Goal: Information Seeking & Learning: Understand process/instructions

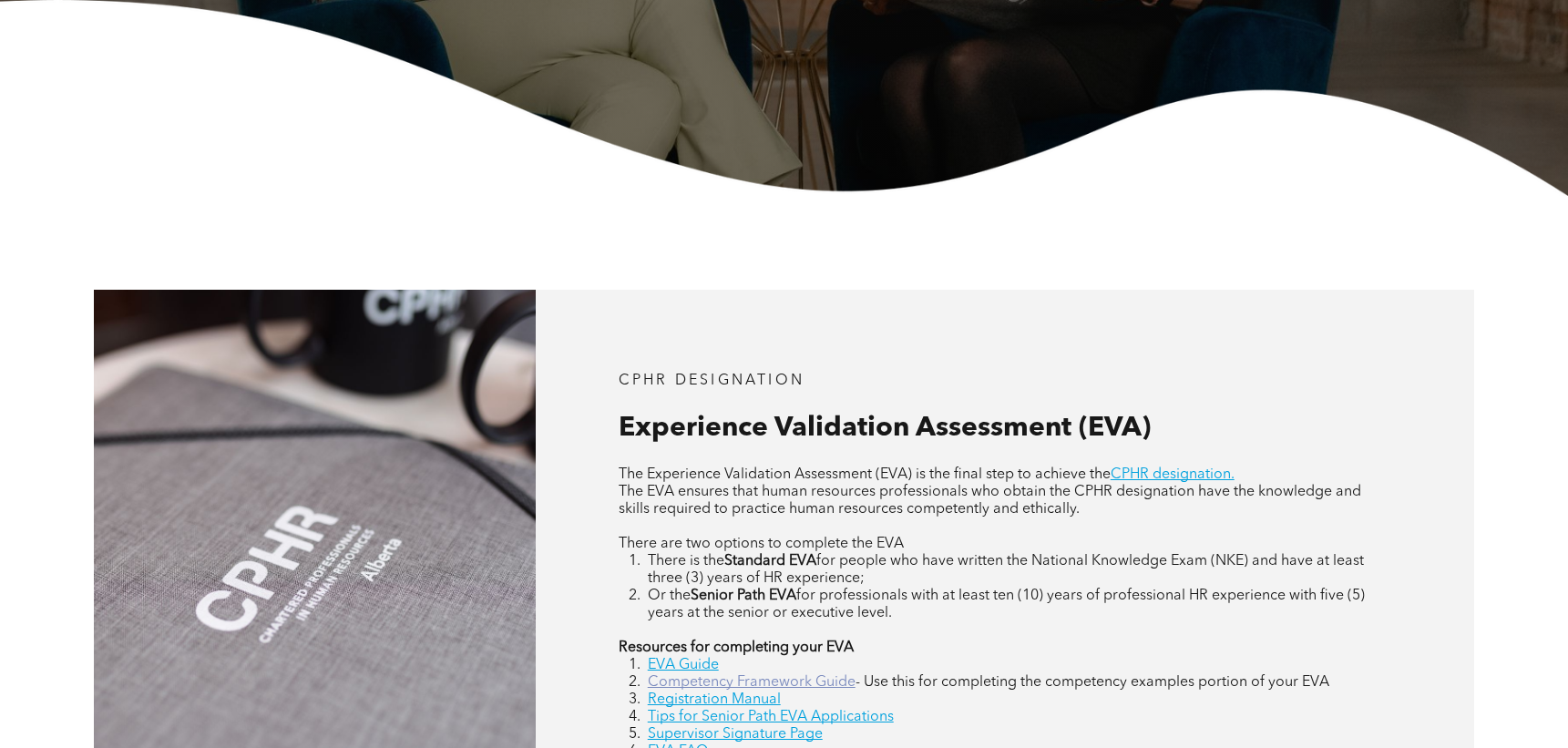
scroll to position [821, 0]
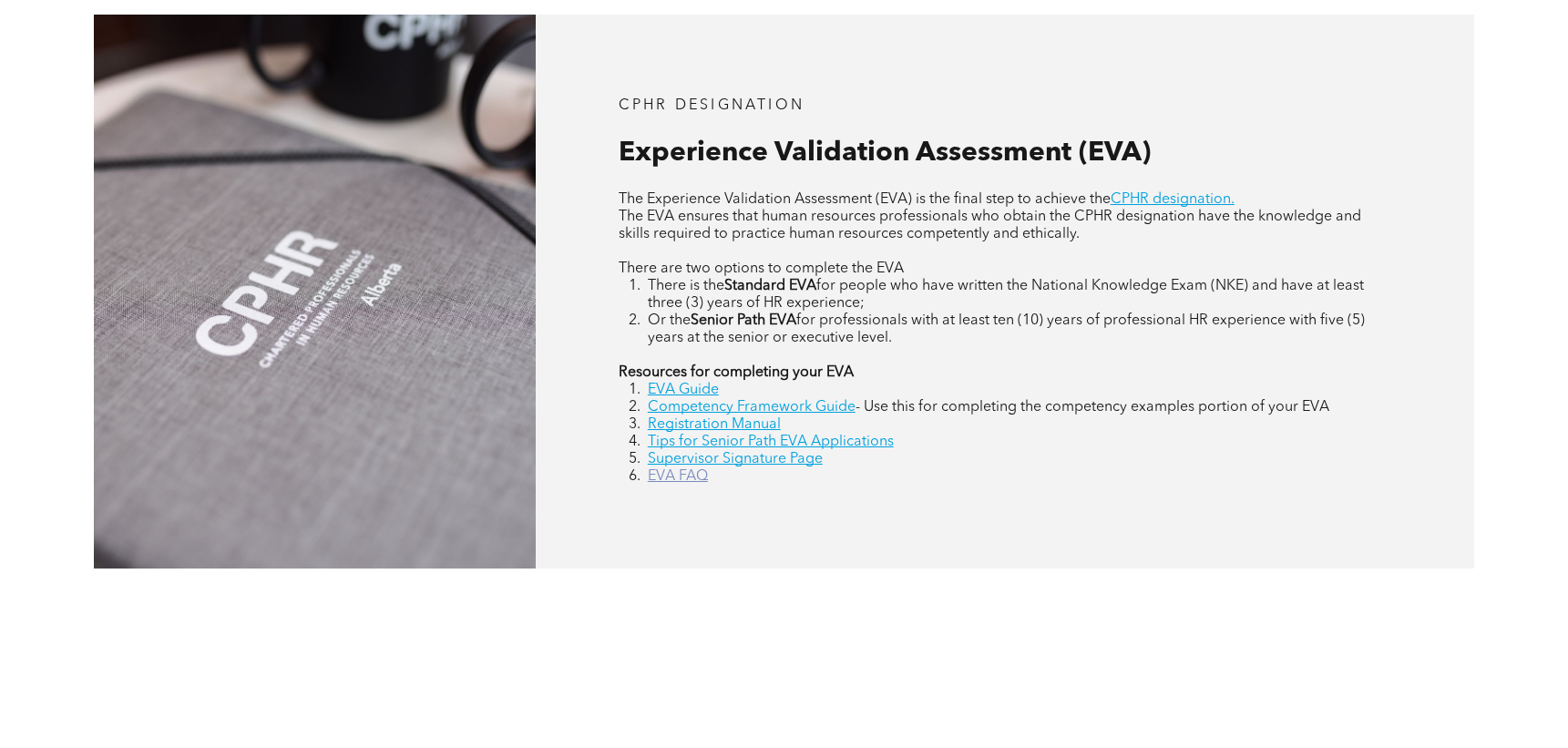
click at [682, 475] on link "EVA FAQ" at bounding box center [678, 476] width 60 height 14
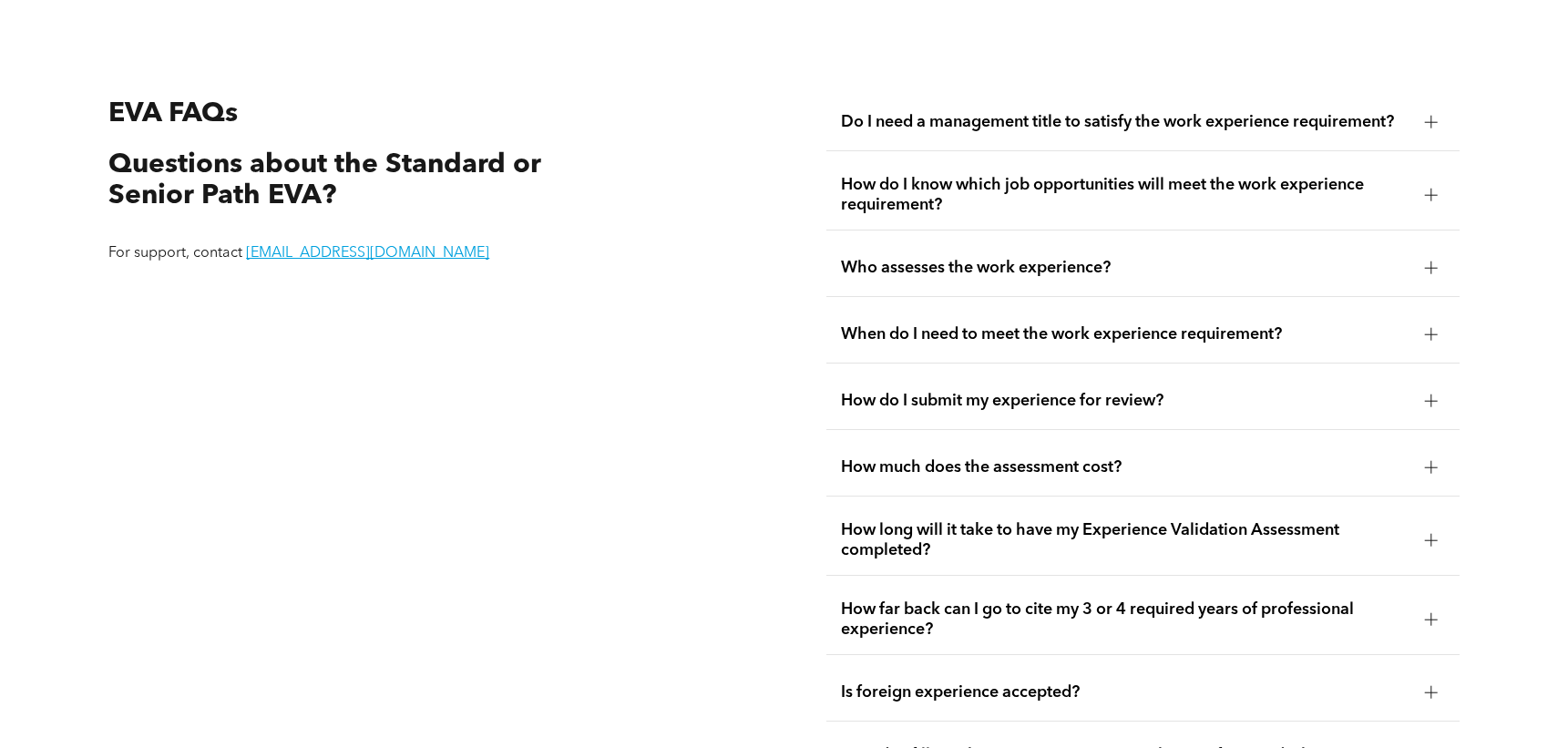
scroll to position [3314, 0]
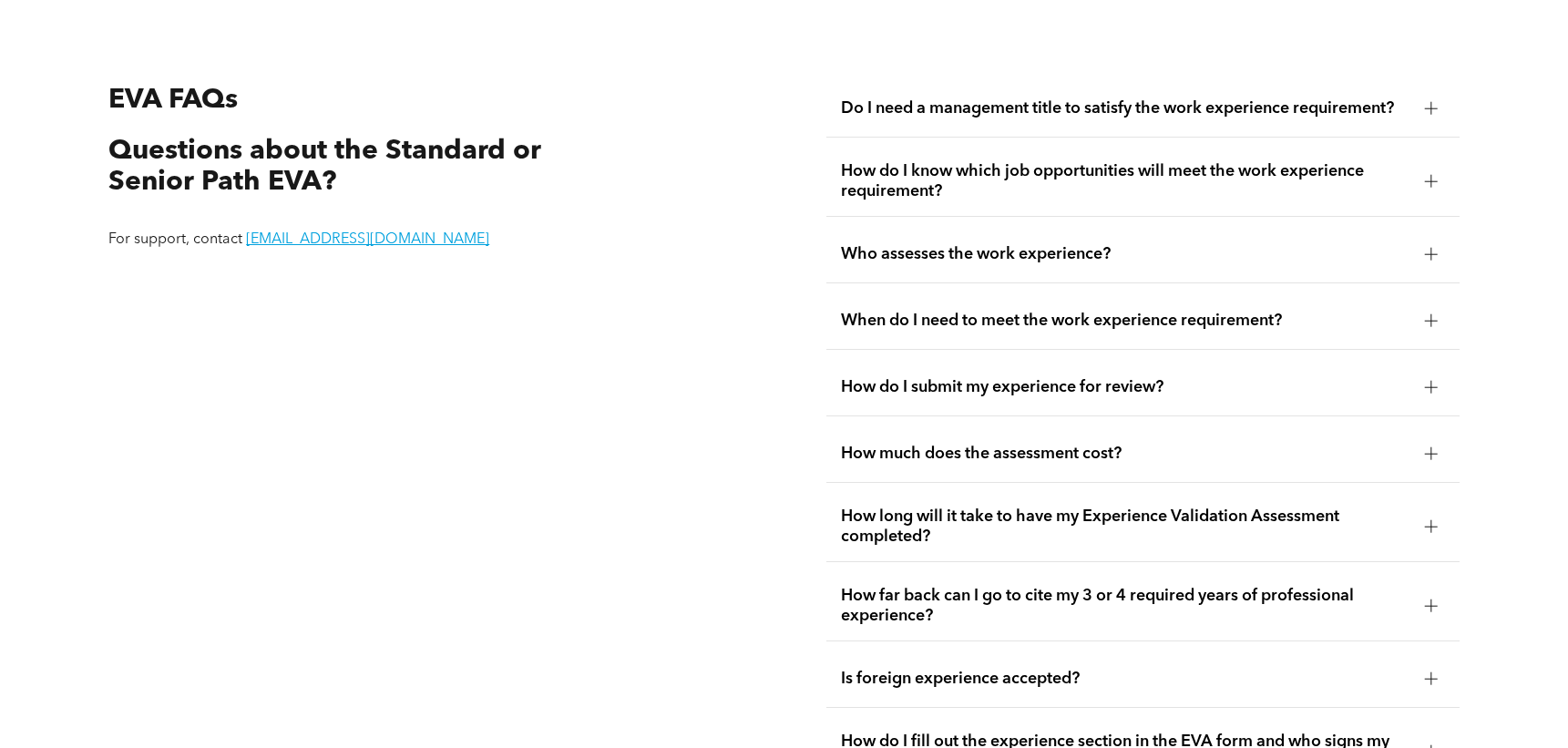
click at [1080, 118] on div "Do I need a management title to satisfy the work experience requirement?" at bounding box center [1142, 109] width 633 height 57
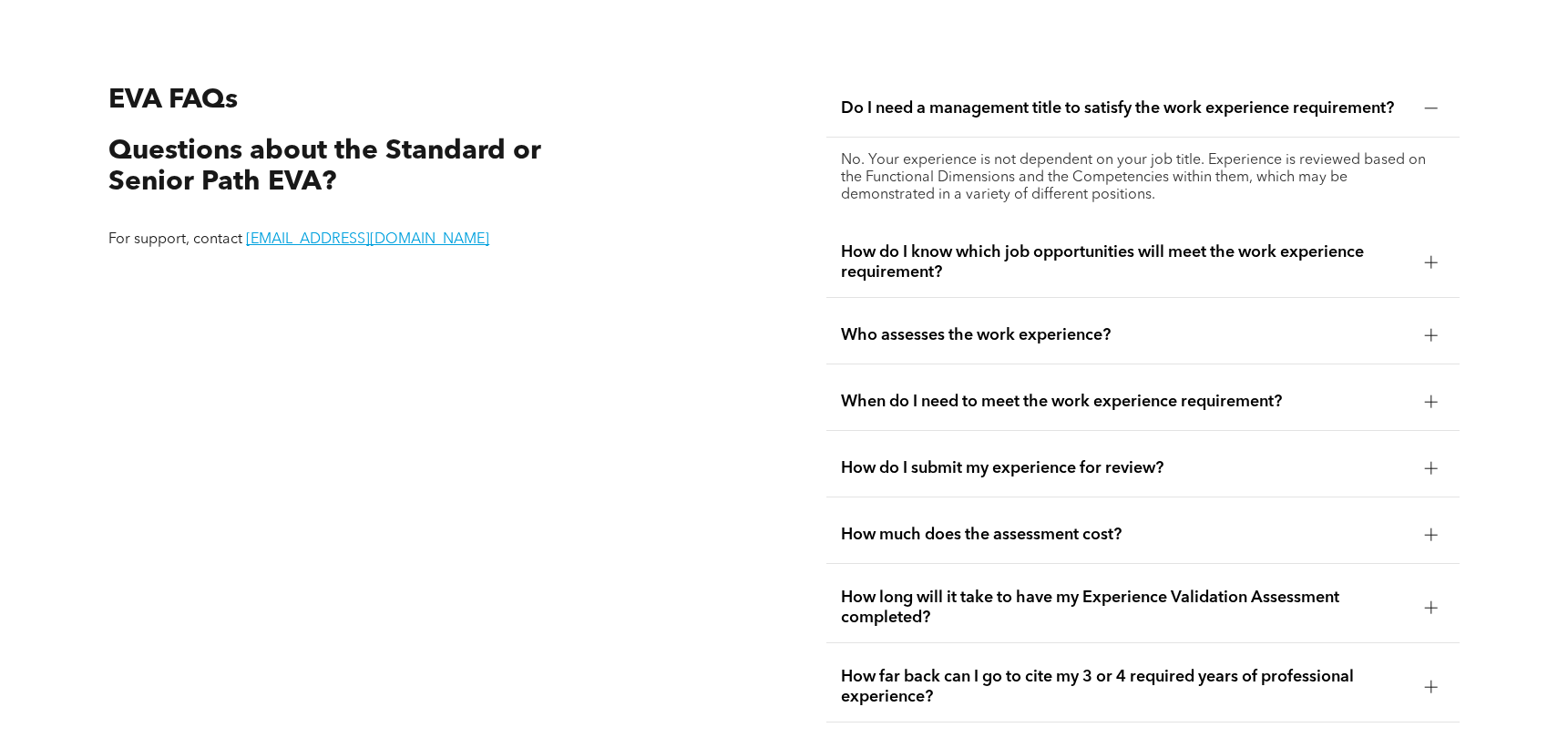
click at [1080, 115] on span "Do I need a management title to satisfy the work experience requirement?" at bounding box center [1125, 108] width 570 height 20
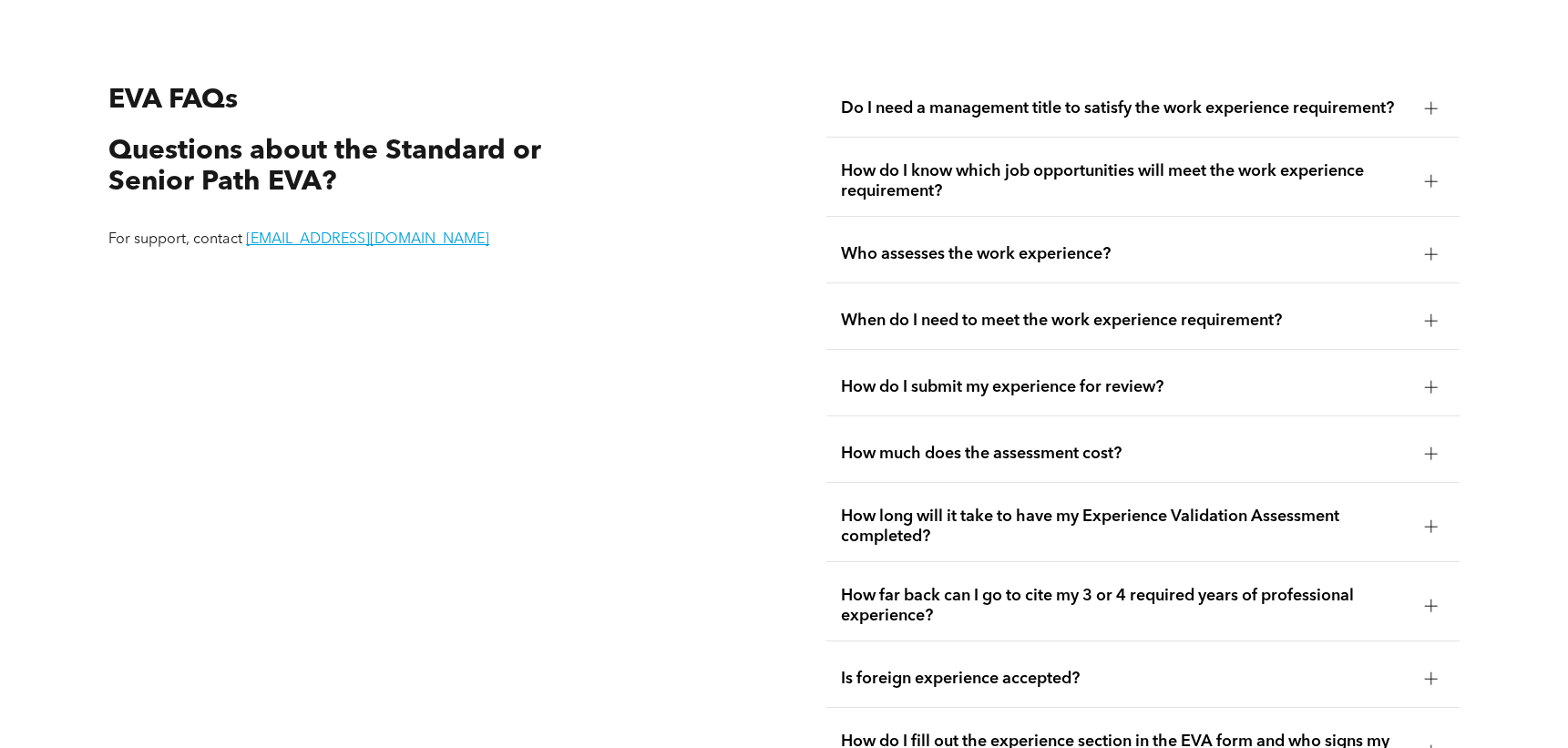
click at [1066, 193] on span "How do I know which job opportunities will meet the work experience requirement?" at bounding box center [1125, 181] width 570 height 40
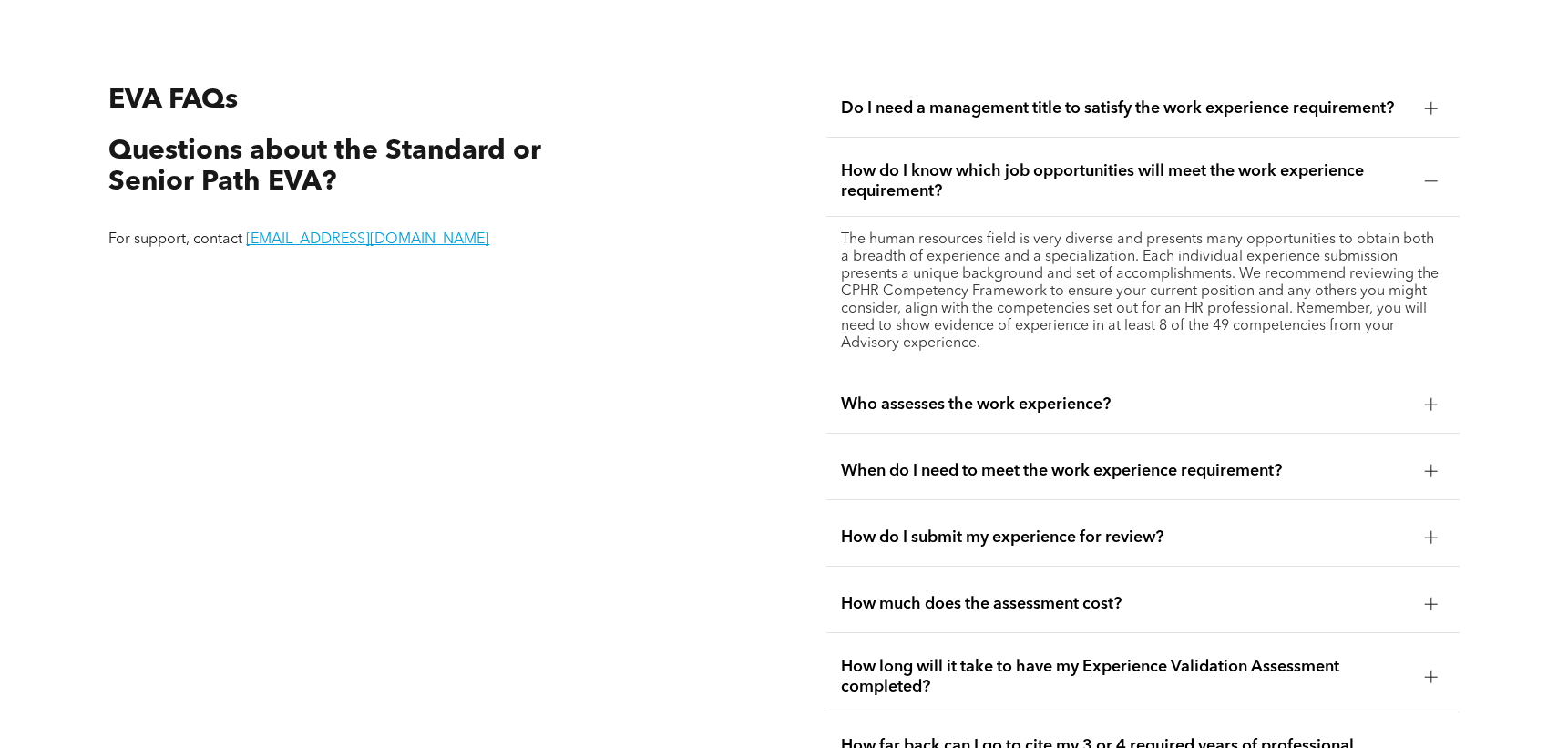
click at [1066, 193] on span "How do I know which job opportunities will meet the work experience requirement?" at bounding box center [1125, 181] width 570 height 40
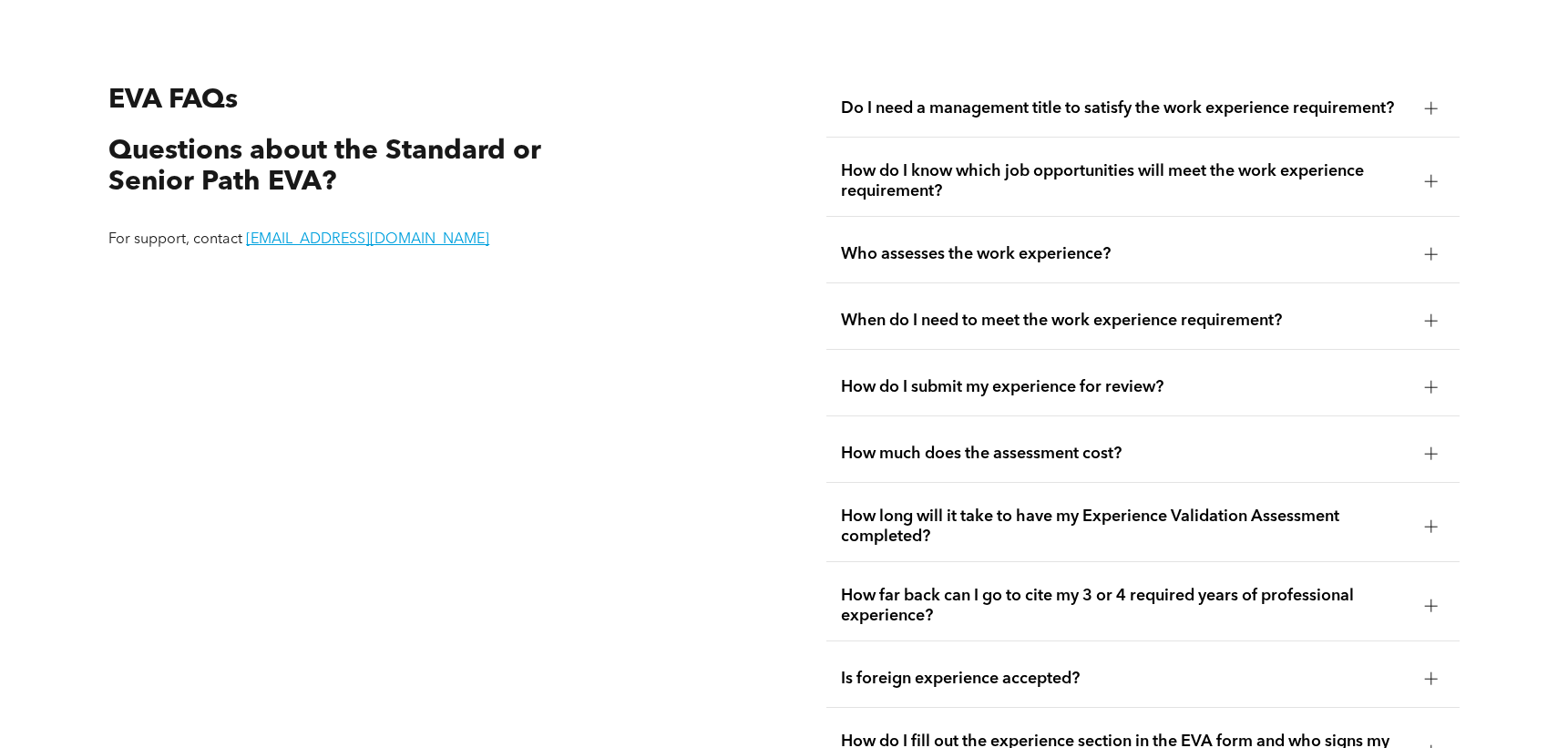
click at [1037, 268] on div "Who assesses the work experience?" at bounding box center [1142, 255] width 633 height 57
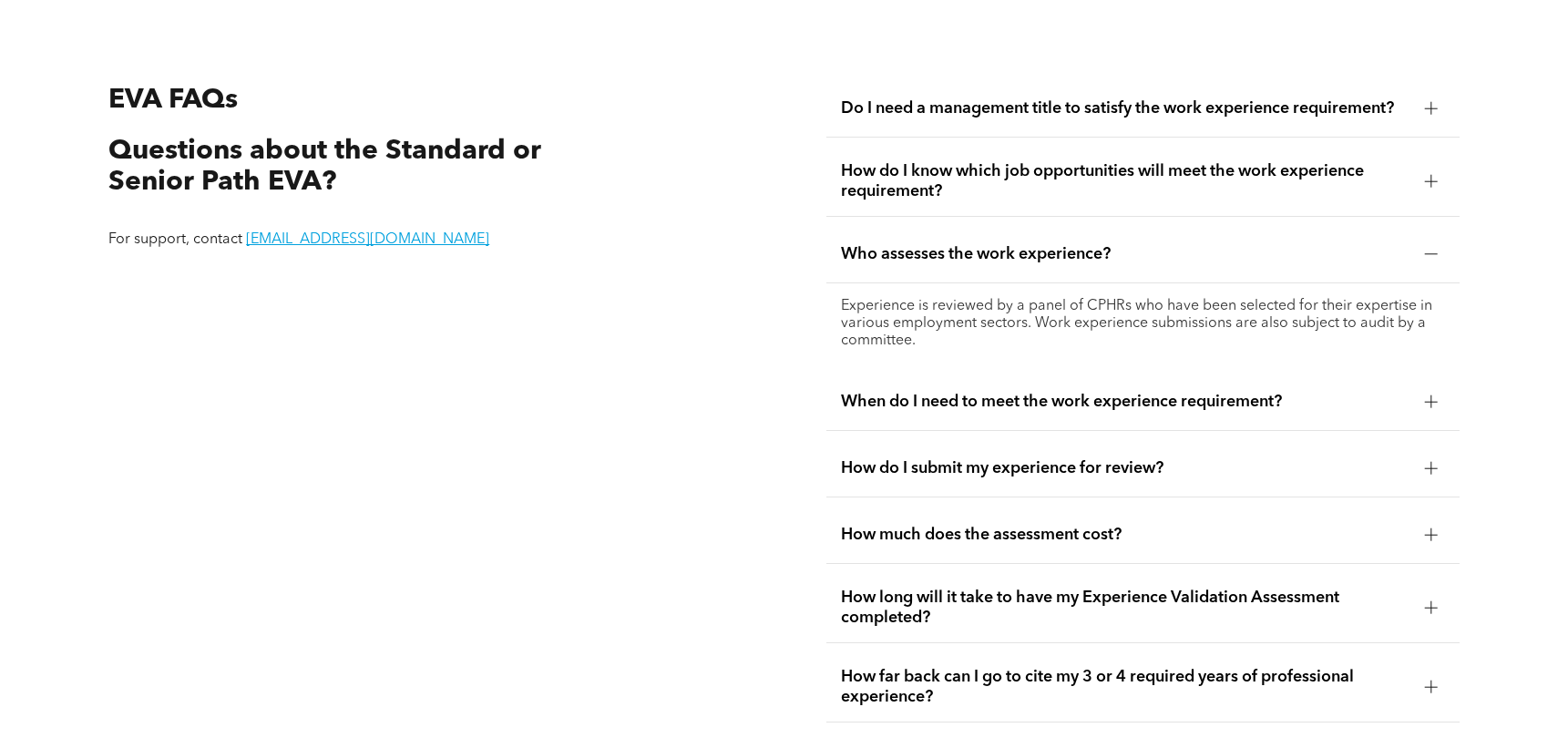
click at [1012, 480] on div "How do I submit my experience for review?" at bounding box center [1142, 469] width 633 height 57
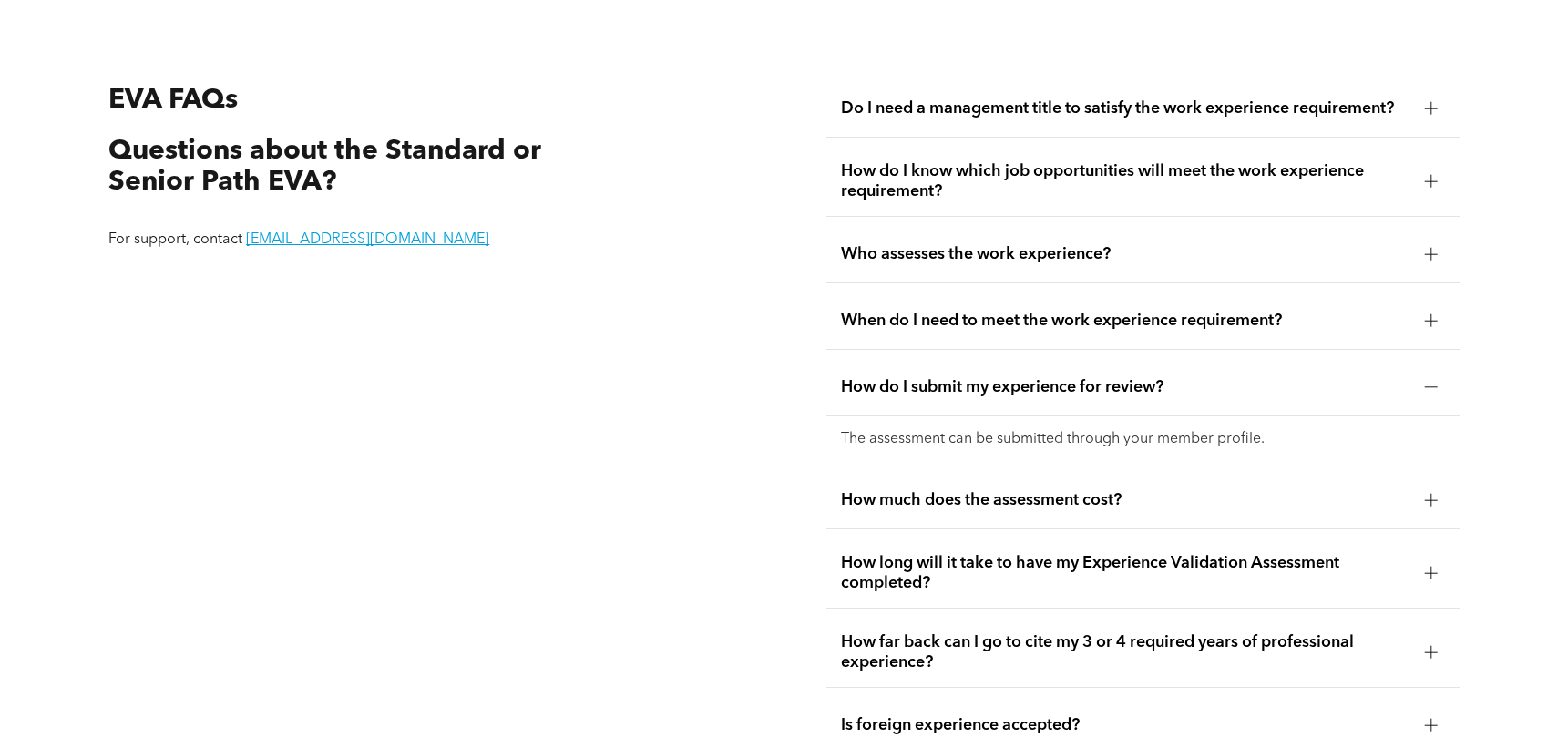
click at [1023, 498] on span "How much does the assessment cost?" at bounding box center [1125, 500] width 570 height 20
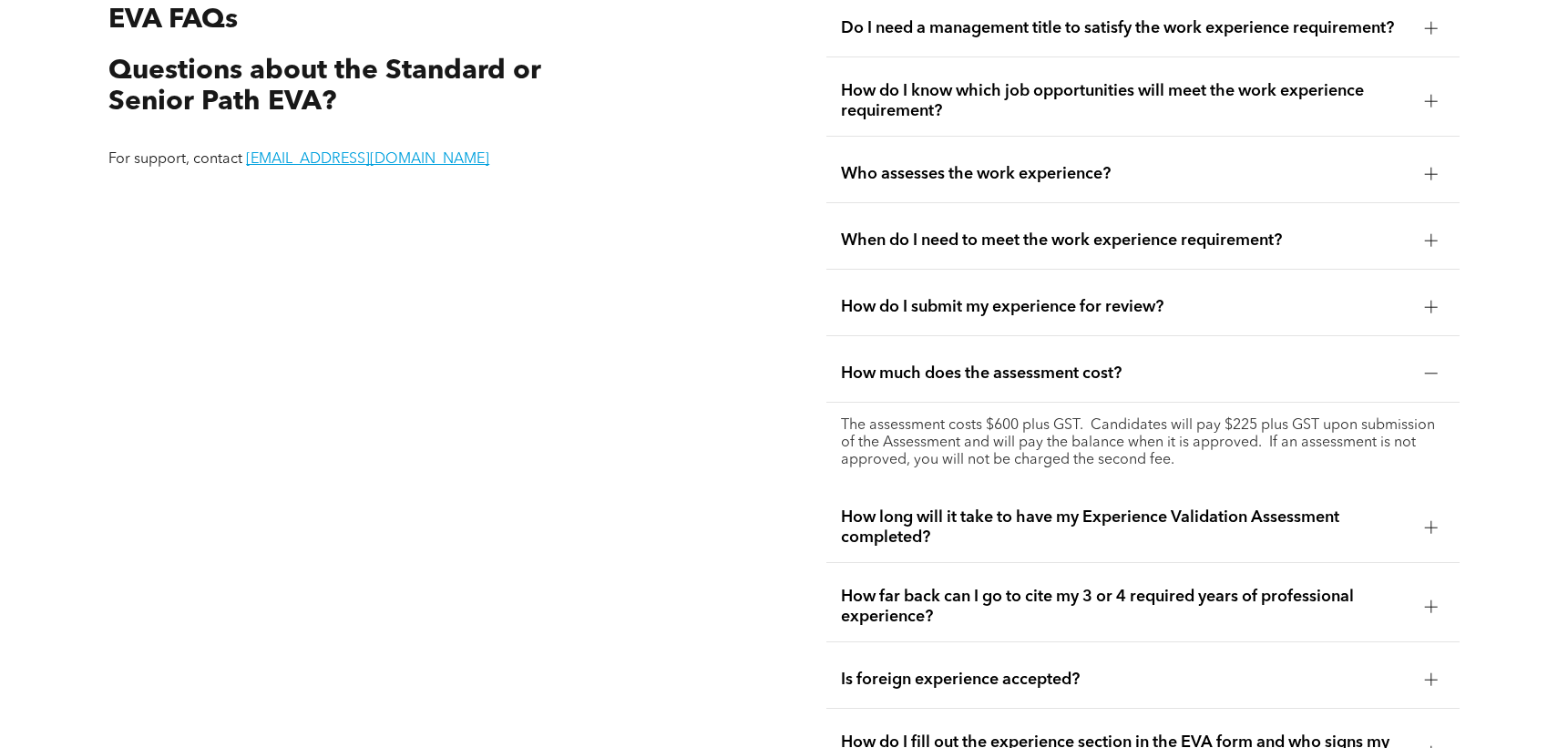
scroll to position [3497, 0]
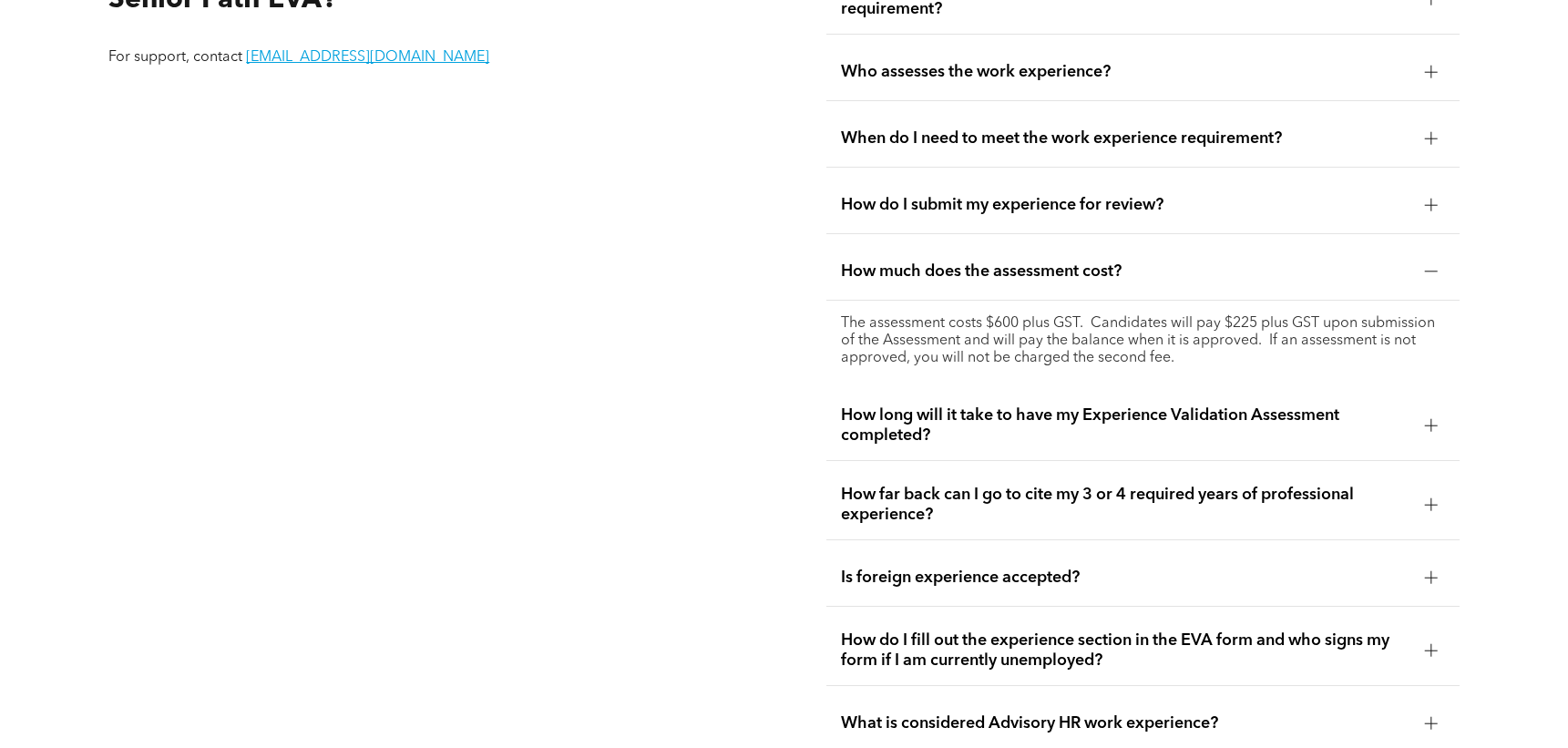
click at [1004, 517] on div "How far back can I go to cite my 3 or 4 required years of professional experien…" at bounding box center [1142, 505] width 633 height 70
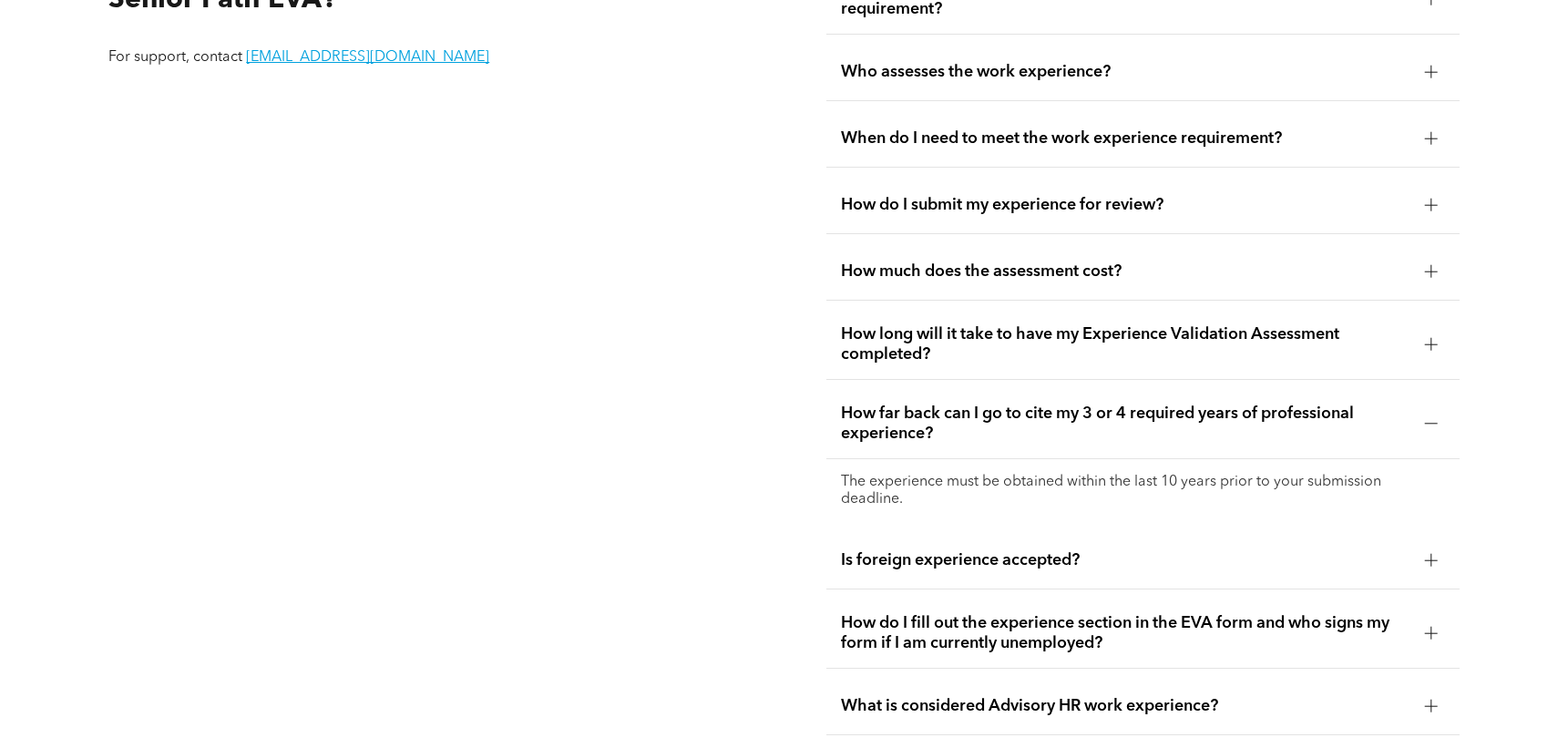
click at [1012, 435] on div "How far back can I go to cite my 3 or 4 required years of professional experien…" at bounding box center [1142, 423] width 633 height 70
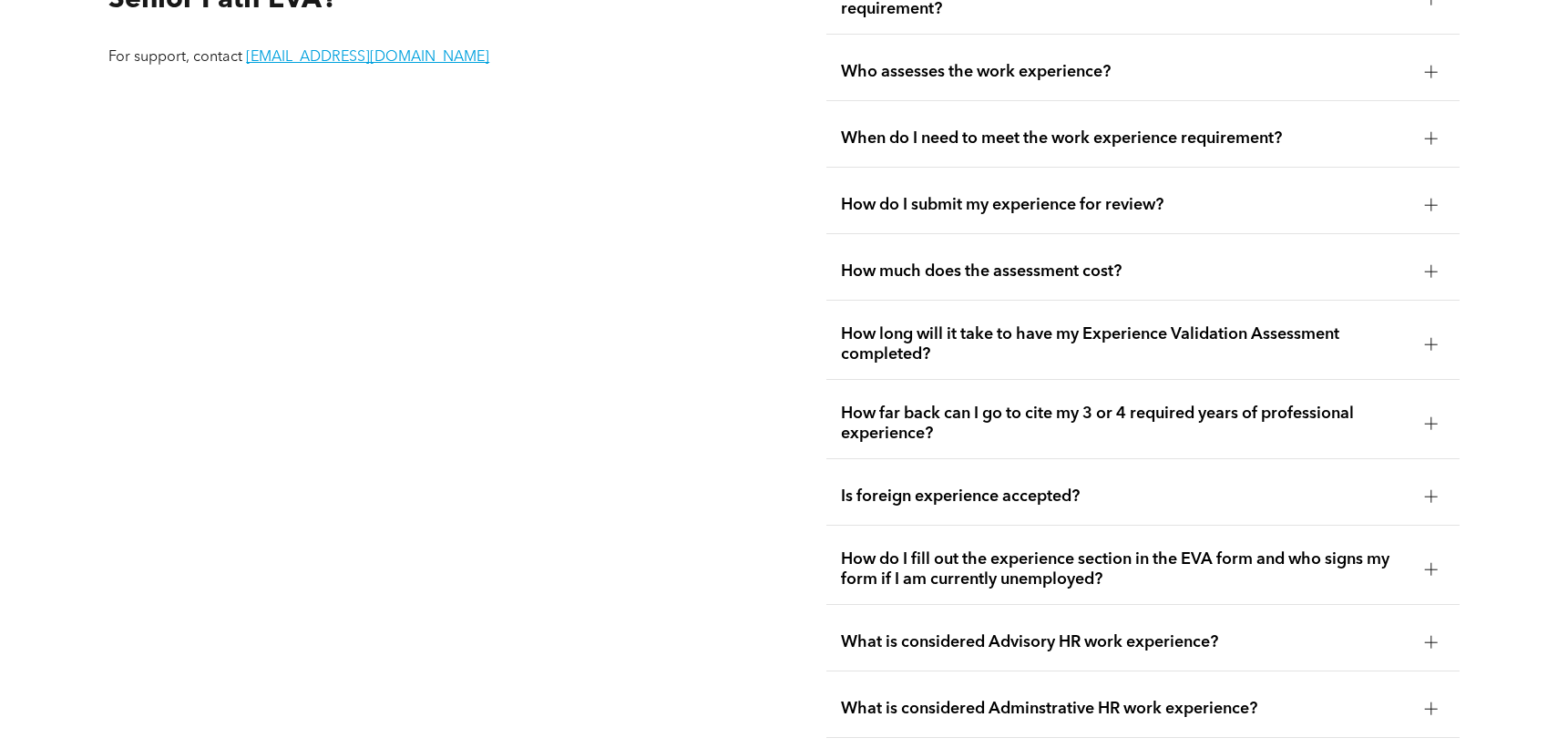
click at [990, 580] on div "How do I fill out the experience section in the EVA form and who signs my form …" at bounding box center [1142, 570] width 633 height 70
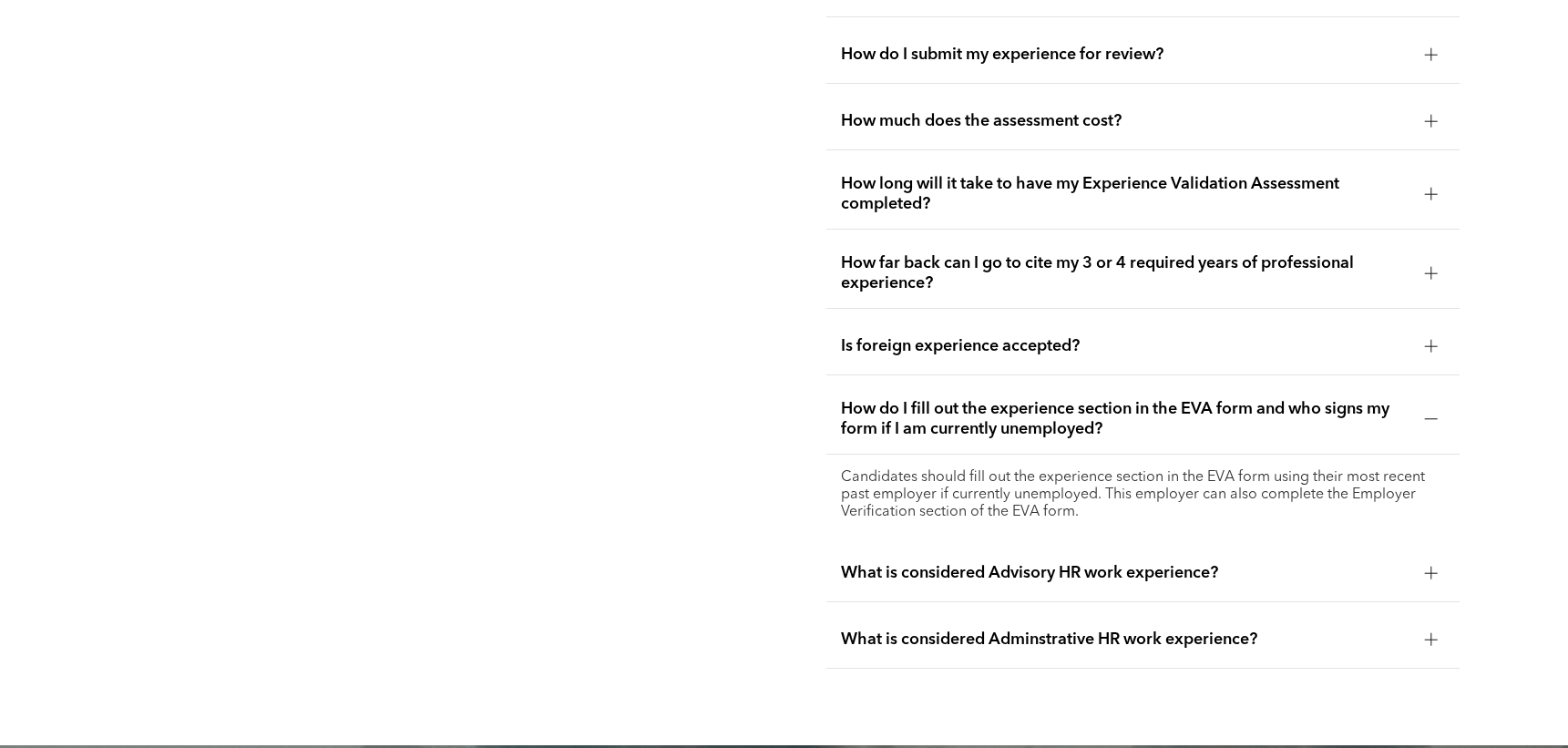
scroll to position [3770, 0]
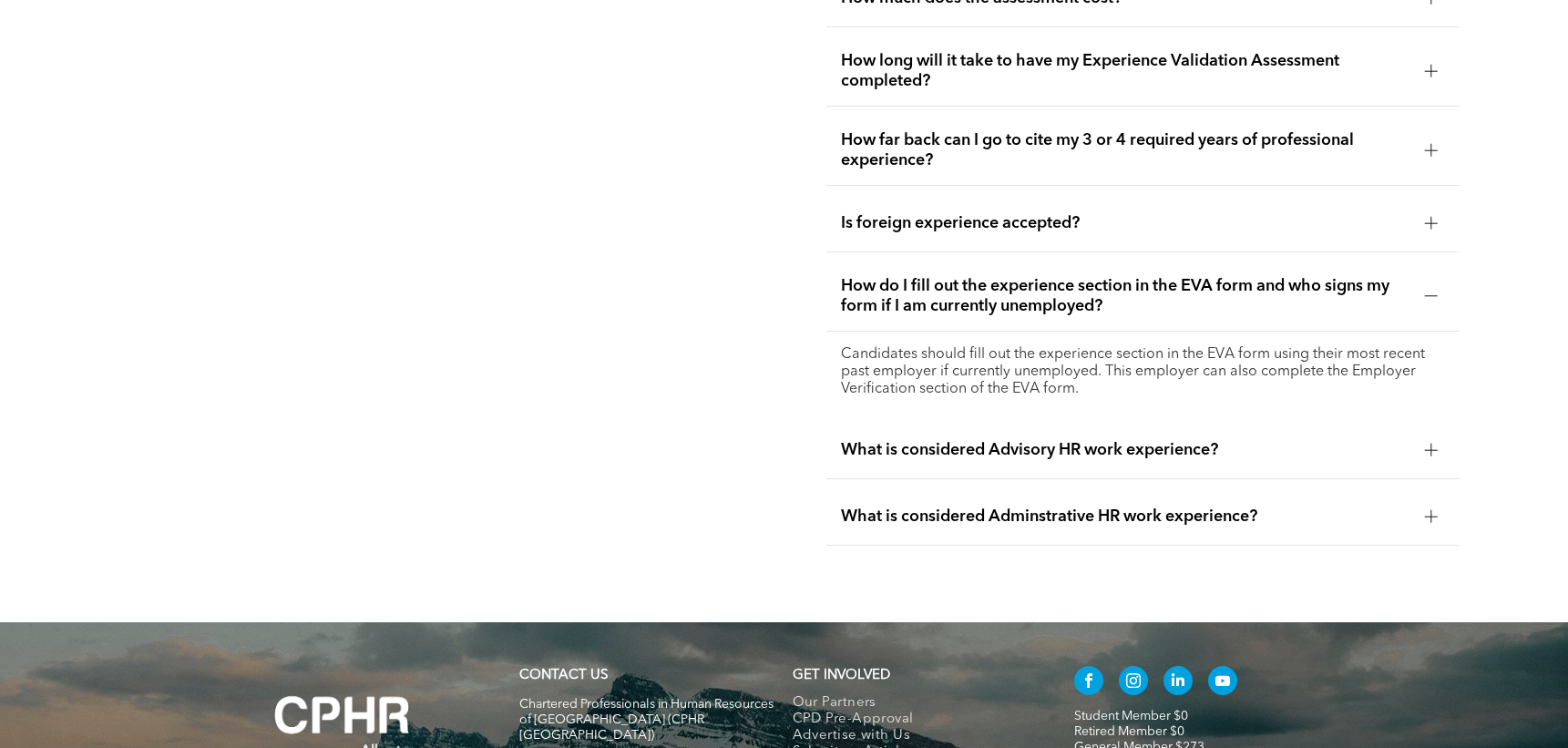
click at [1013, 446] on span "What is considered Advisory HR work experience?" at bounding box center [1125, 450] width 570 height 20
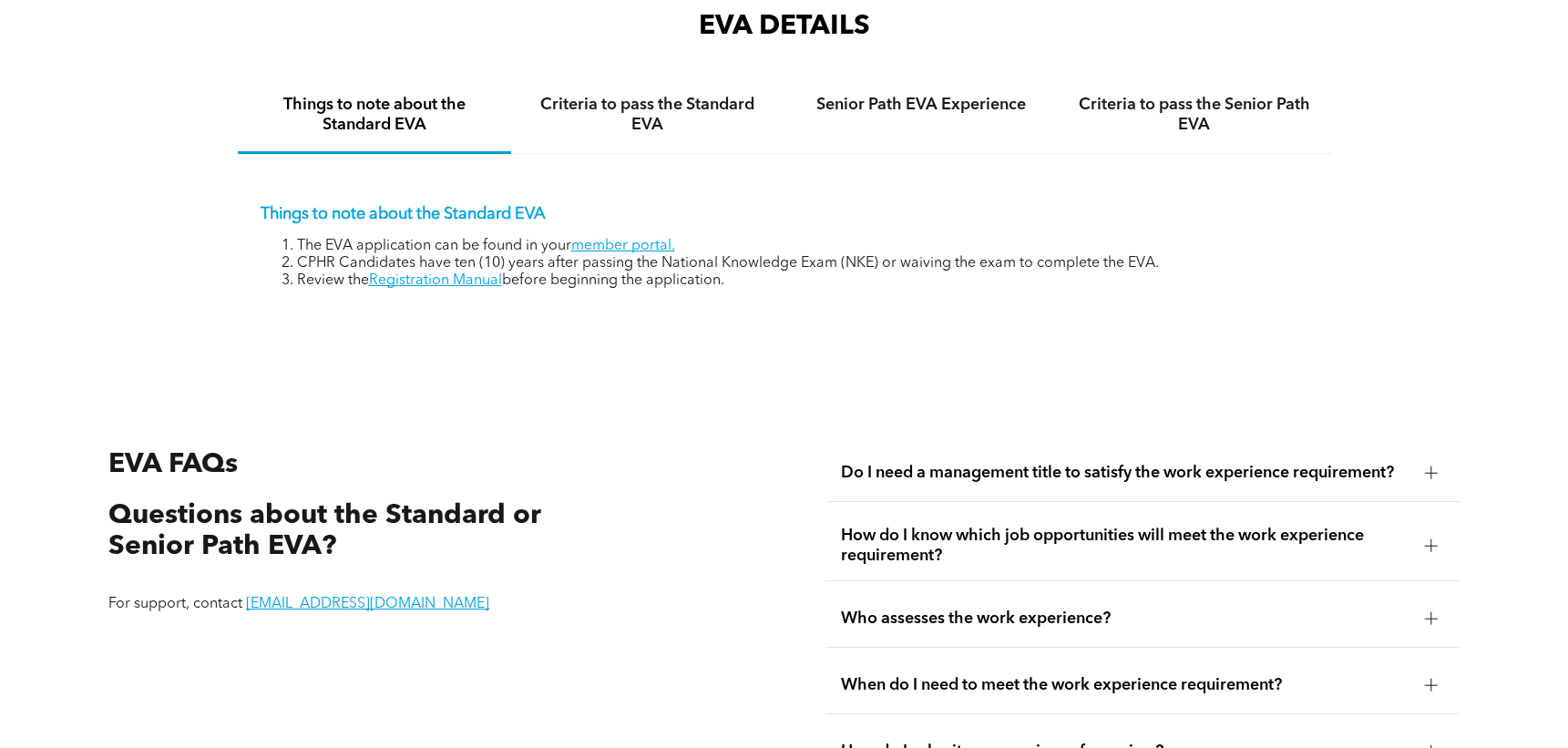
scroll to position [2859, 0]
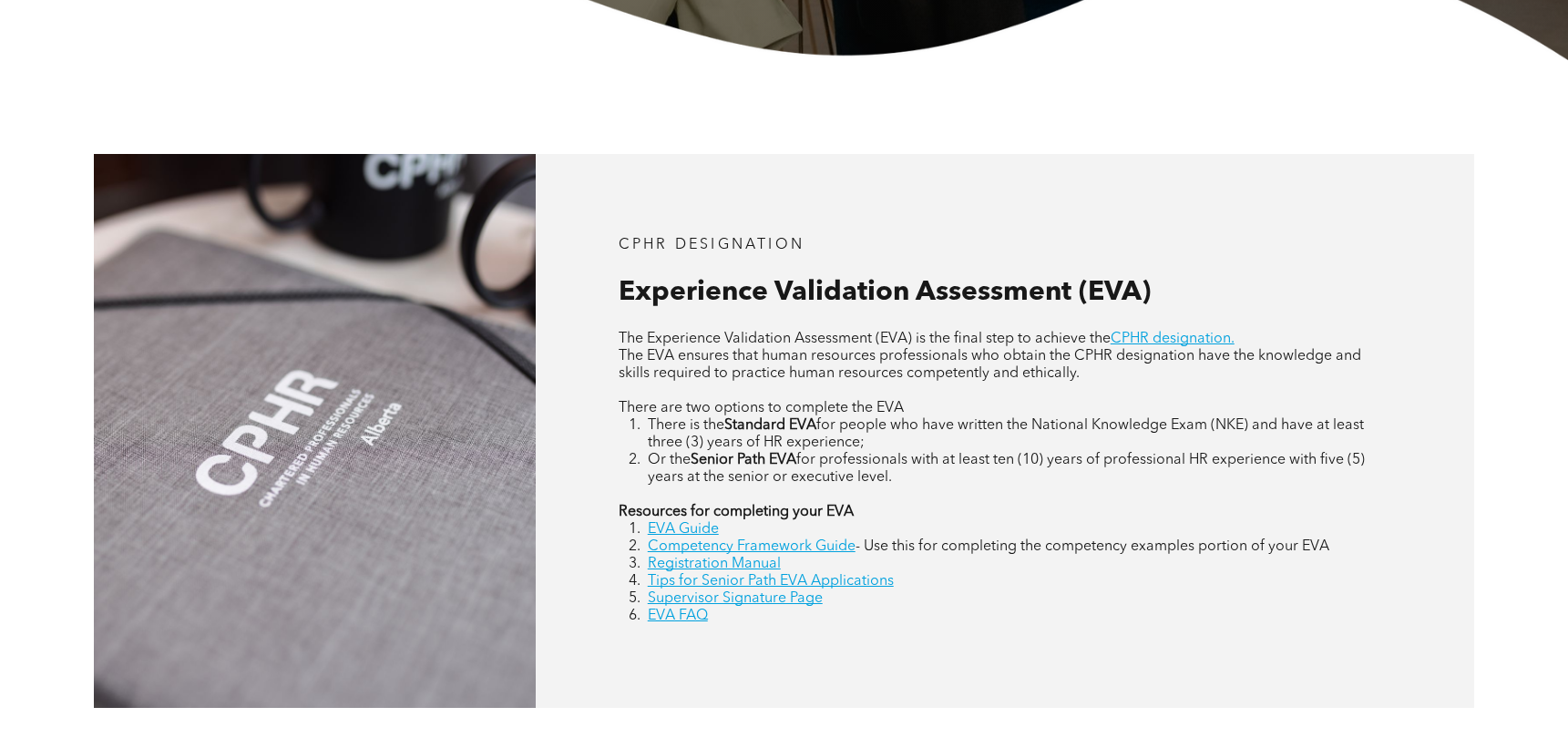
scroll to position [729, 0]
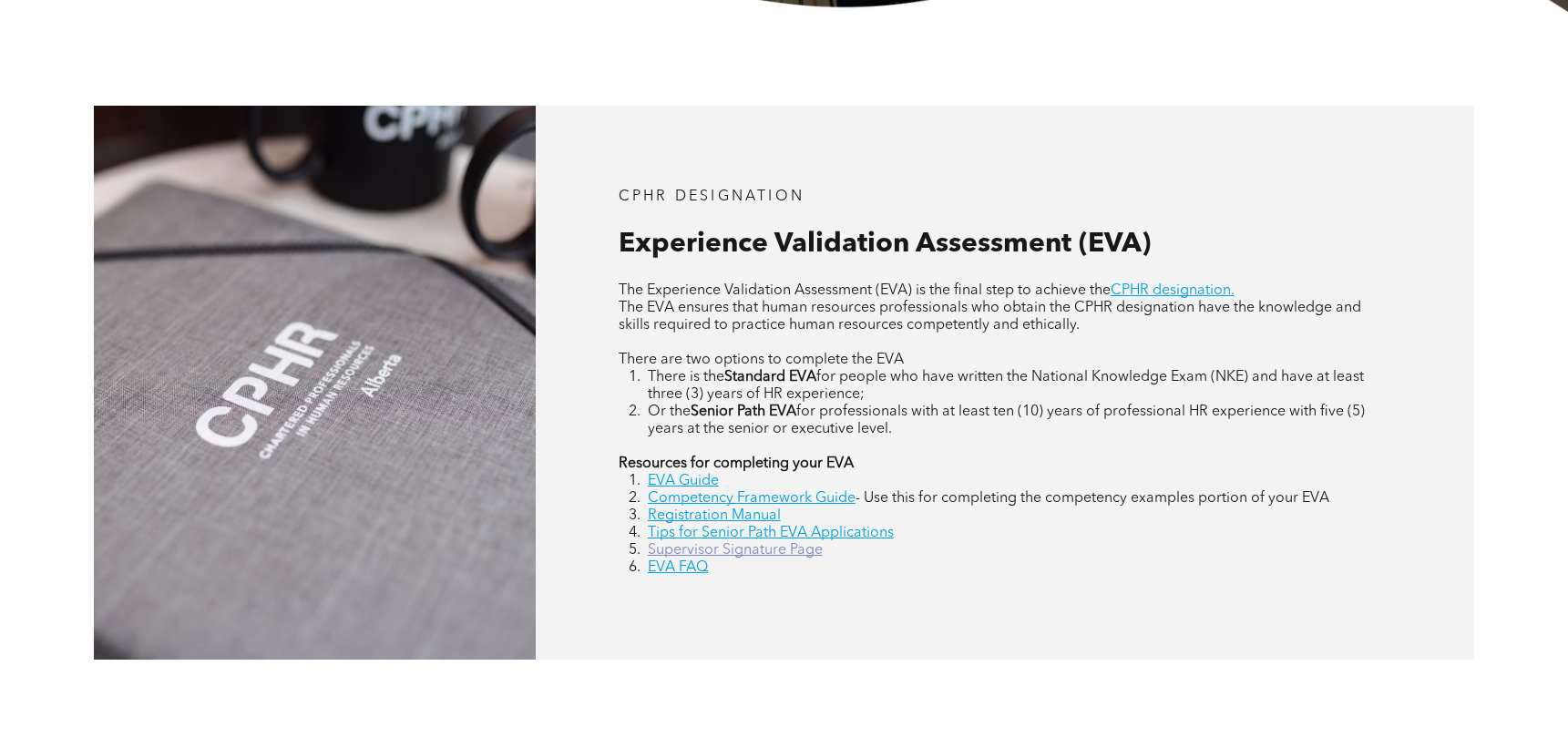
click at [706, 556] on link "Supervisor Signature Page" at bounding box center [735, 550] width 175 height 14
click at [783, 499] on link "Competency Framework Guide" at bounding box center [751, 498] width 208 height 14
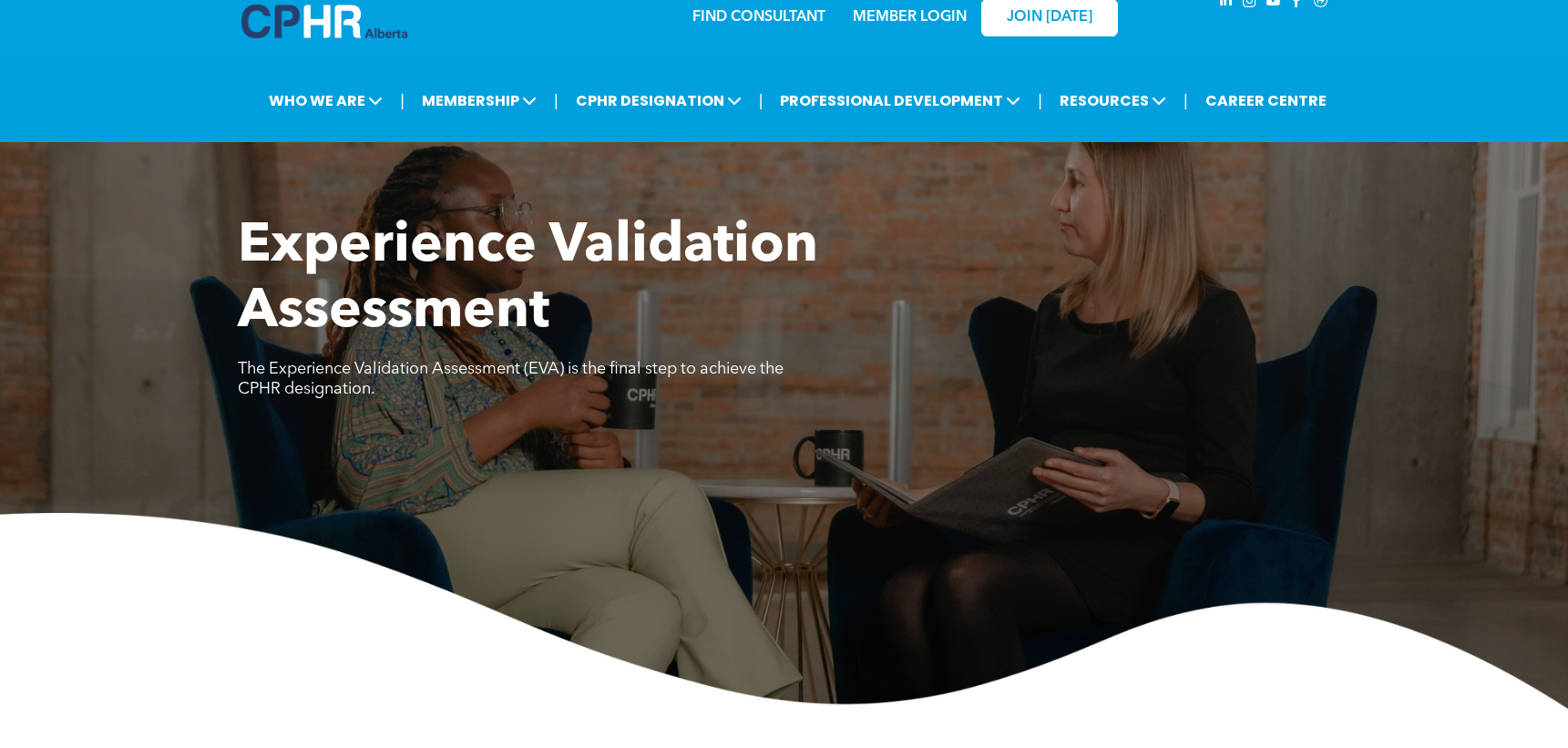
scroll to position [0, 0]
